Goal: Task Accomplishment & Management: Manage account settings

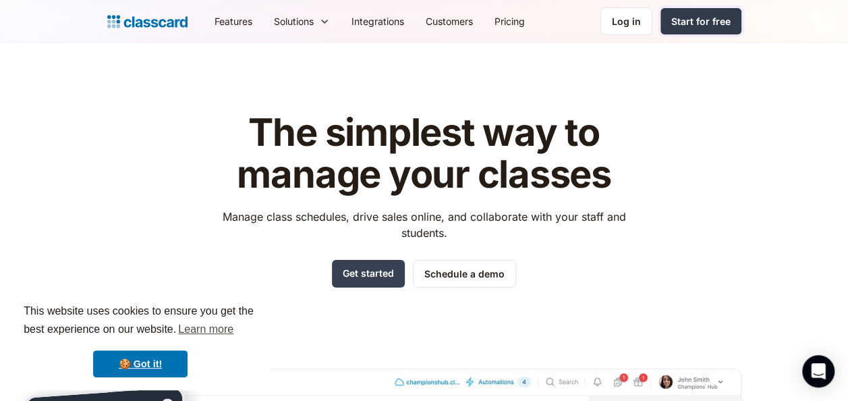
click at [707, 11] on link "Start for free" at bounding box center [700, 21] width 81 height 26
click at [626, 28] on div "Log in" at bounding box center [626, 21] width 29 height 14
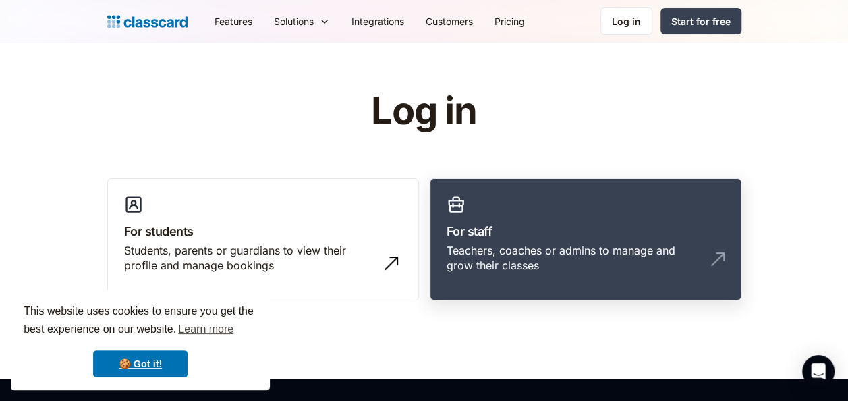
click at [502, 219] on link "For staff Teachers, coaches or admins to manage and grow their classes" at bounding box center [586, 239] width 312 height 123
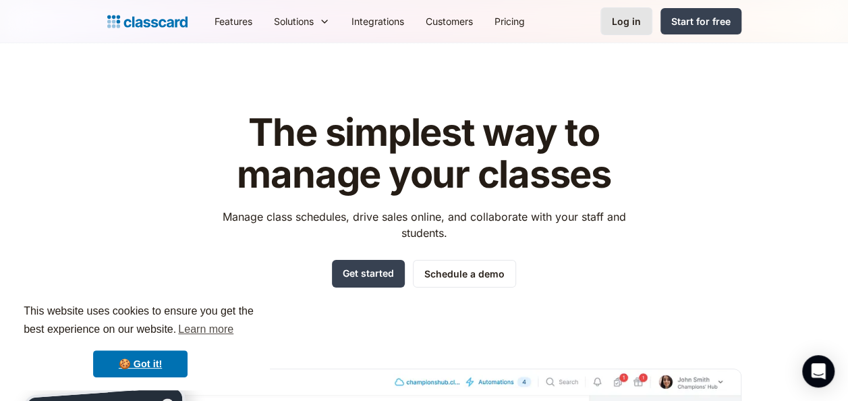
click at [624, 26] on div "Log in" at bounding box center [626, 21] width 29 height 14
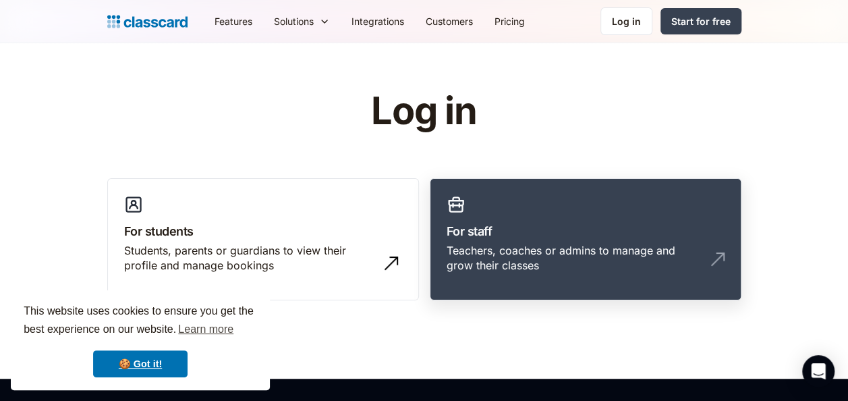
click at [653, 239] on h3 "For staff" at bounding box center [585, 231] width 278 height 18
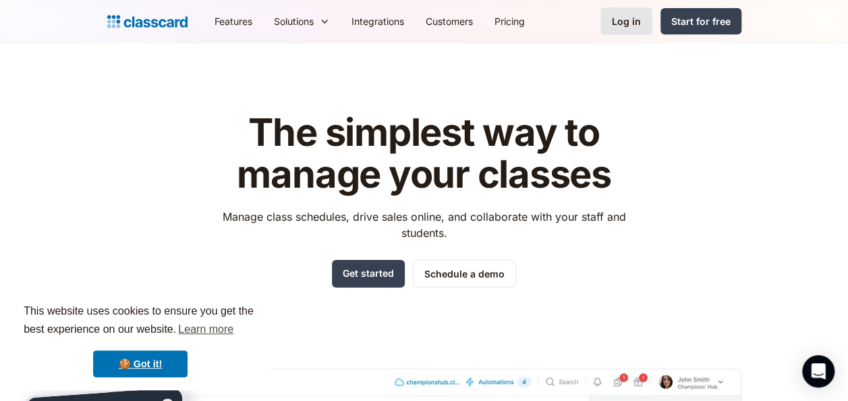
click at [612, 24] on link "Log in" at bounding box center [626, 21] width 52 height 28
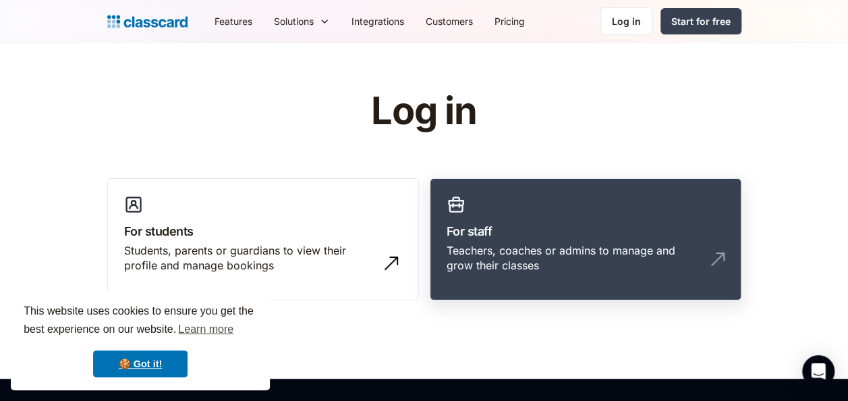
click at [580, 208] on link "For staff Teachers, coaches or admins to manage and grow their classes" at bounding box center [586, 239] width 312 height 123
